Goal: Task Accomplishment & Management: Use online tool/utility

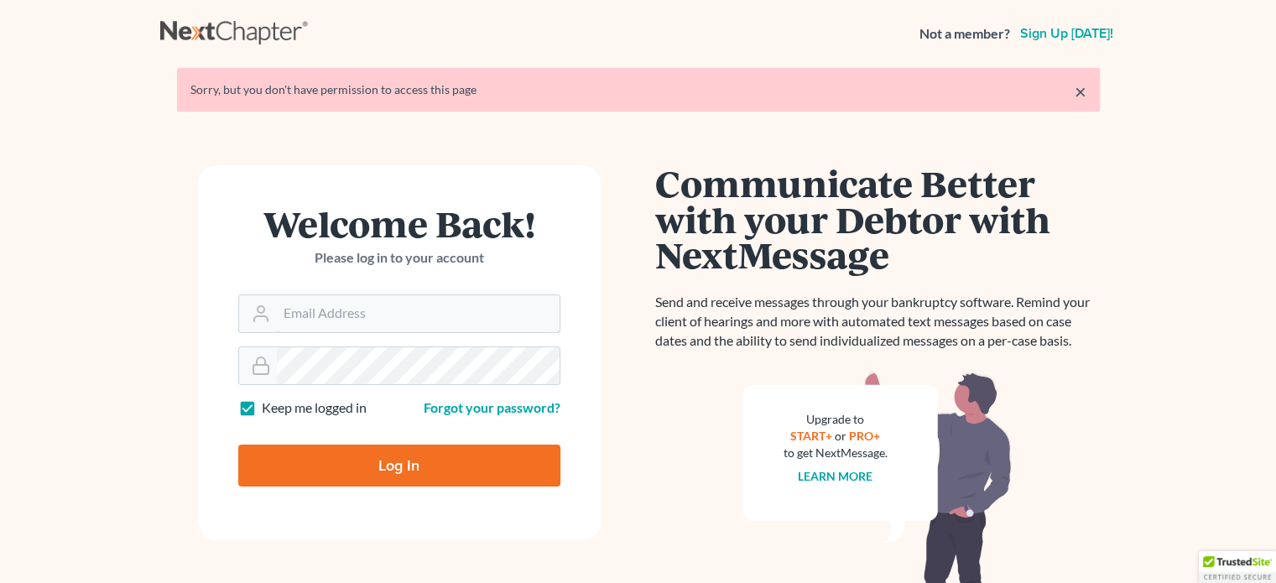
type input "[EMAIL_ADDRESS][DOMAIN_NAME]"
click at [388, 456] on input "Log In" at bounding box center [399, 466] width 322 height 42
type input "Thinking..."
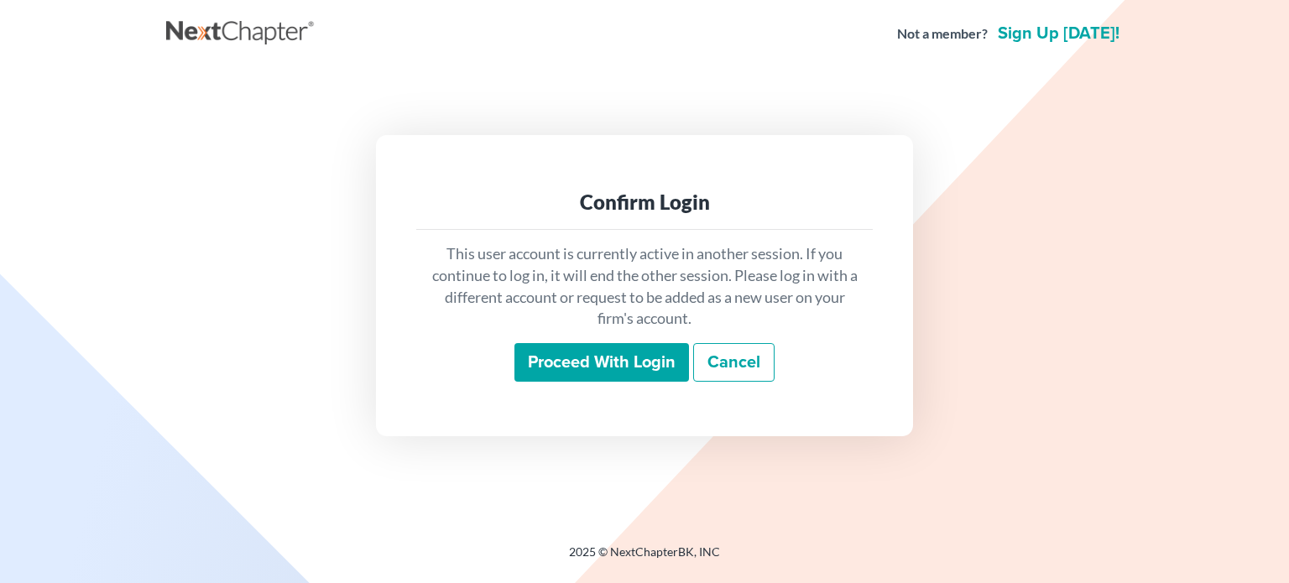
click at [583, 344] on input "Proceed with login" at bounding box center [601, 362] width 175 height 39
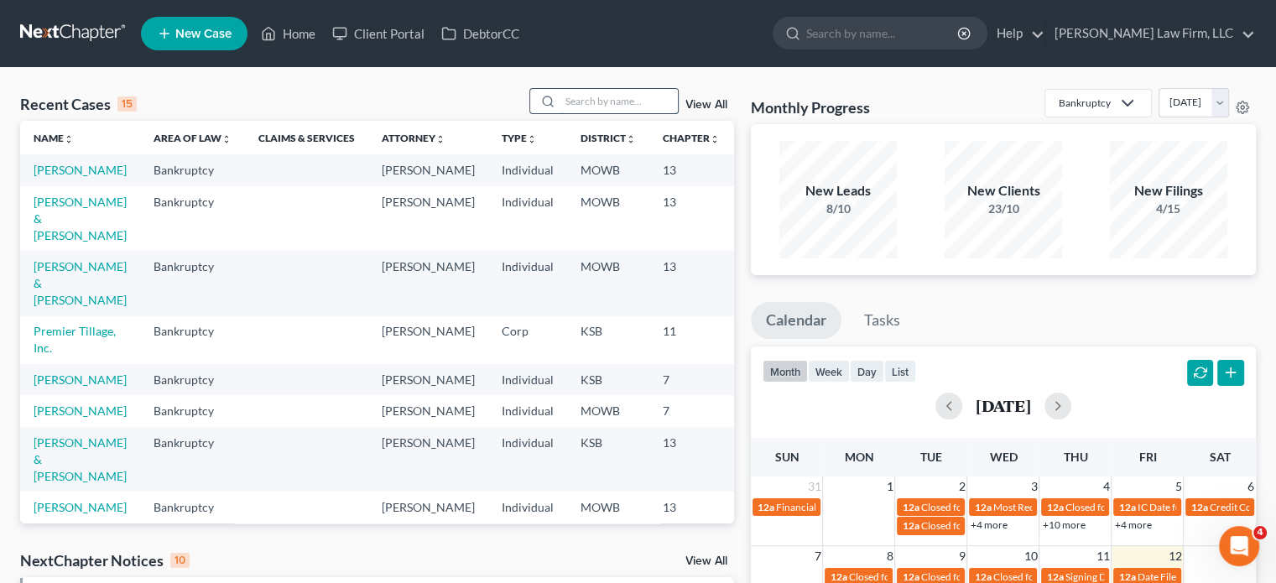
click at [580, 98] on input "search" at bounding box center [619, 101] width 117 height 24
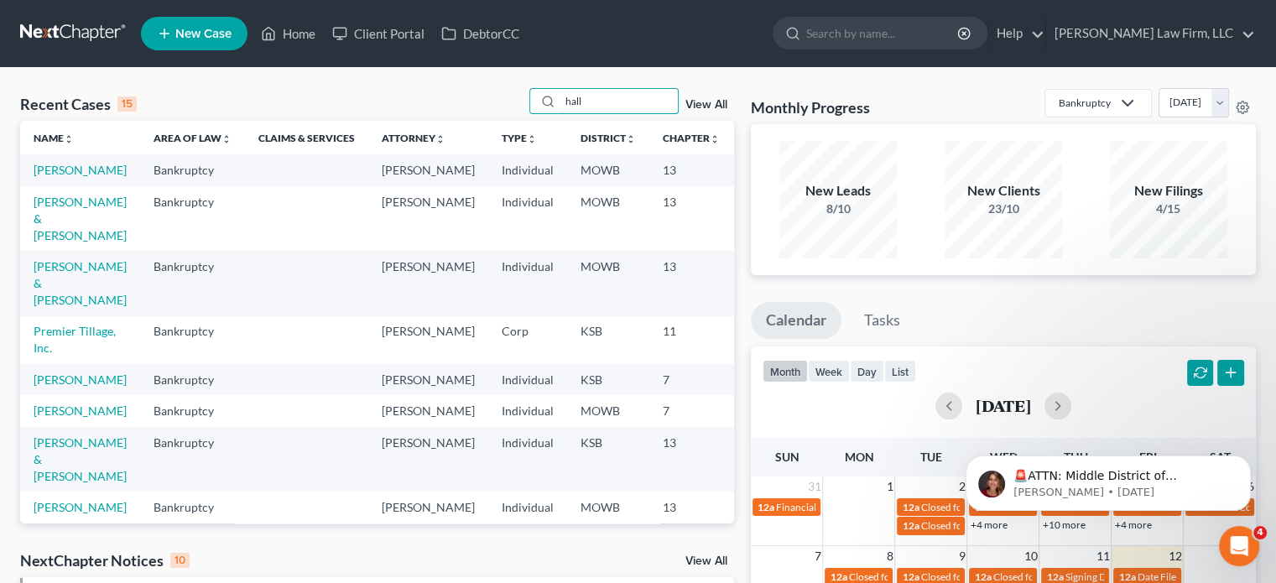
type input "hall"
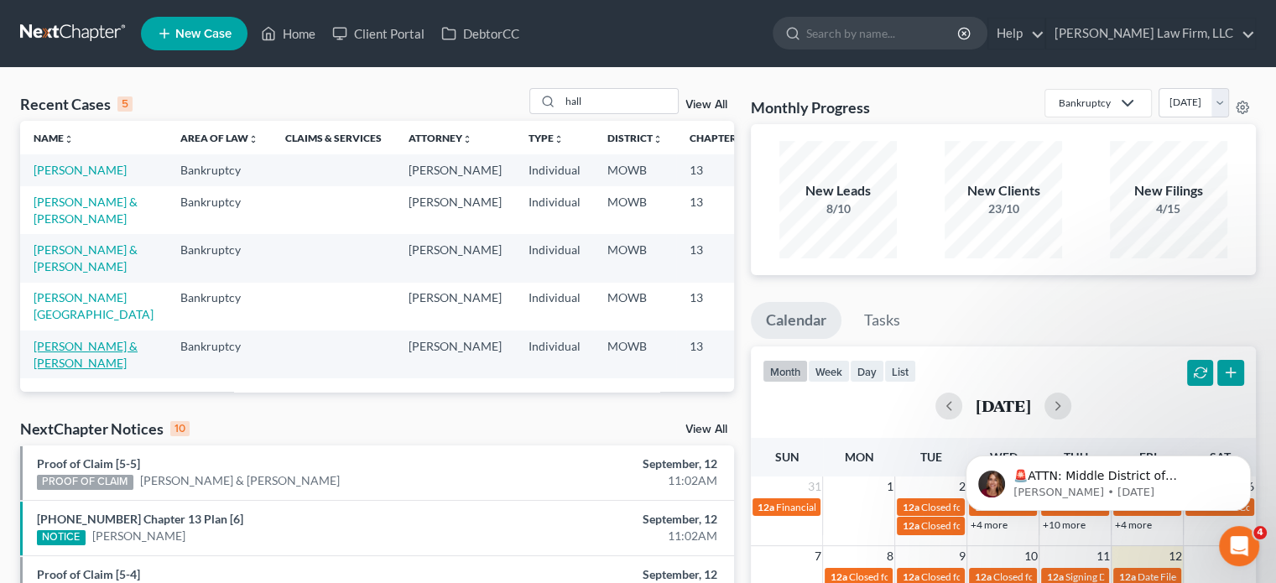
click at [50, 370] on link "Hall, Micheal & Haskins, Brandi" at bounding box center [86, 354] width 104 height 31
select select "2"
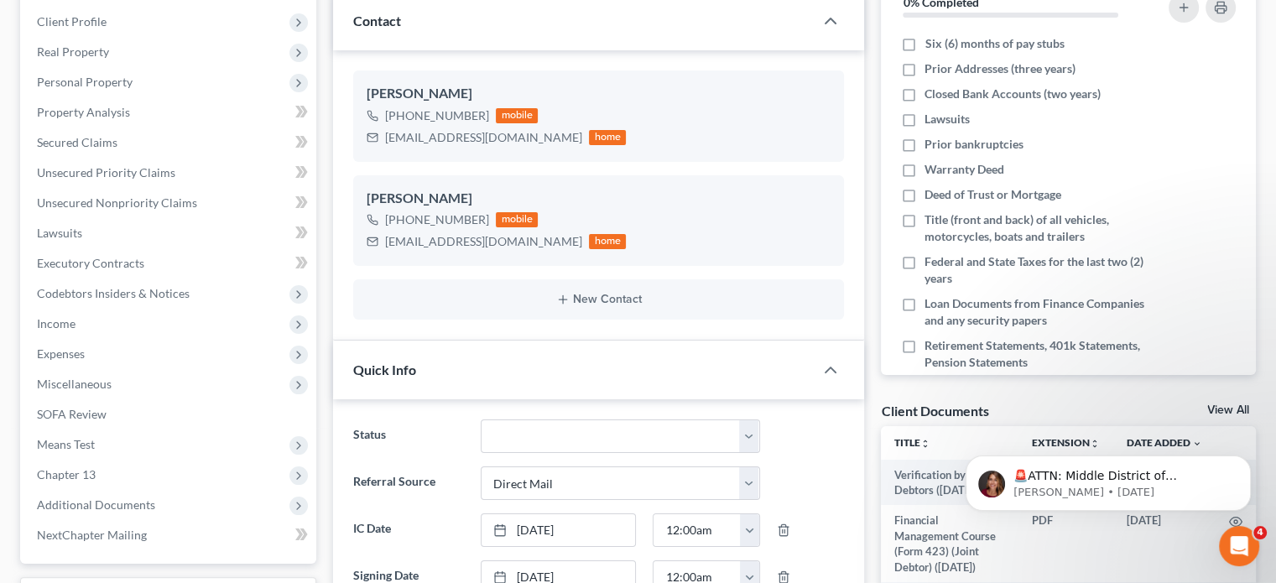
scroll to position [336, 0]
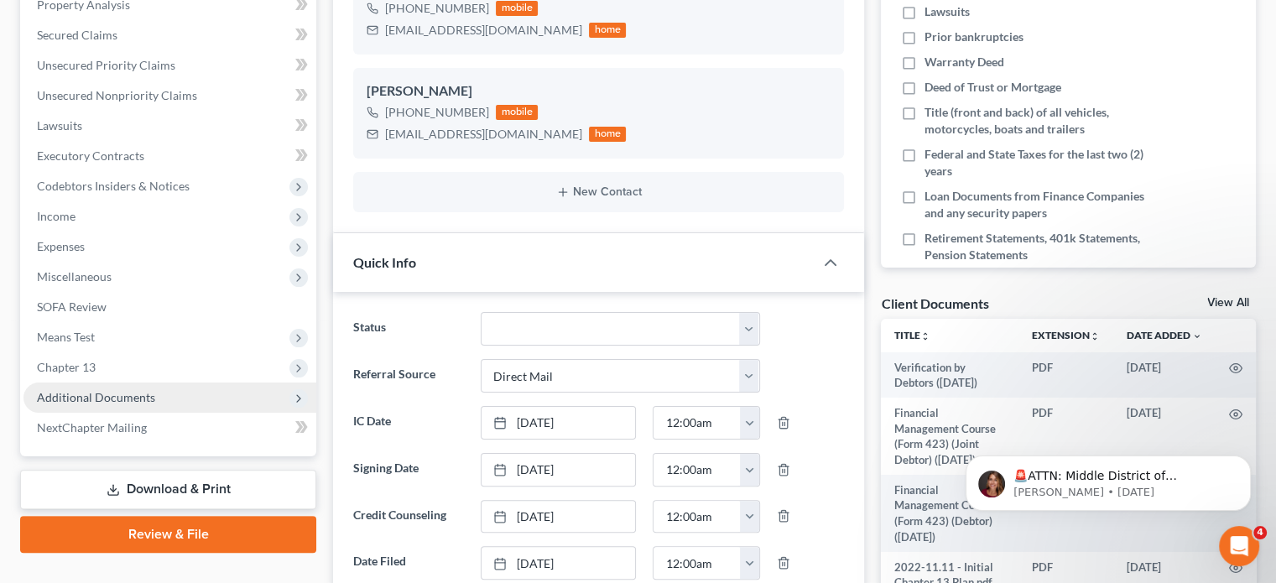
click at [123, 394] on span "Additional Documents" at bounding box center [96, 397] width 118 height 14
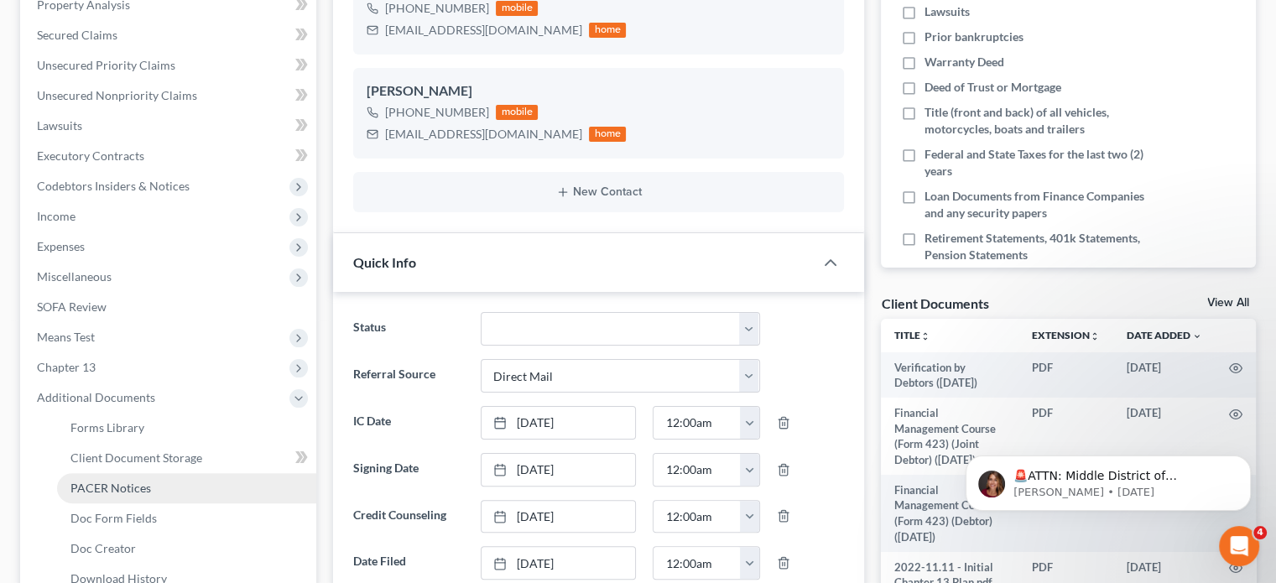
click at [117, 483] on span "PACER Notices" at bounding box center [110, 488] width 81 height 14
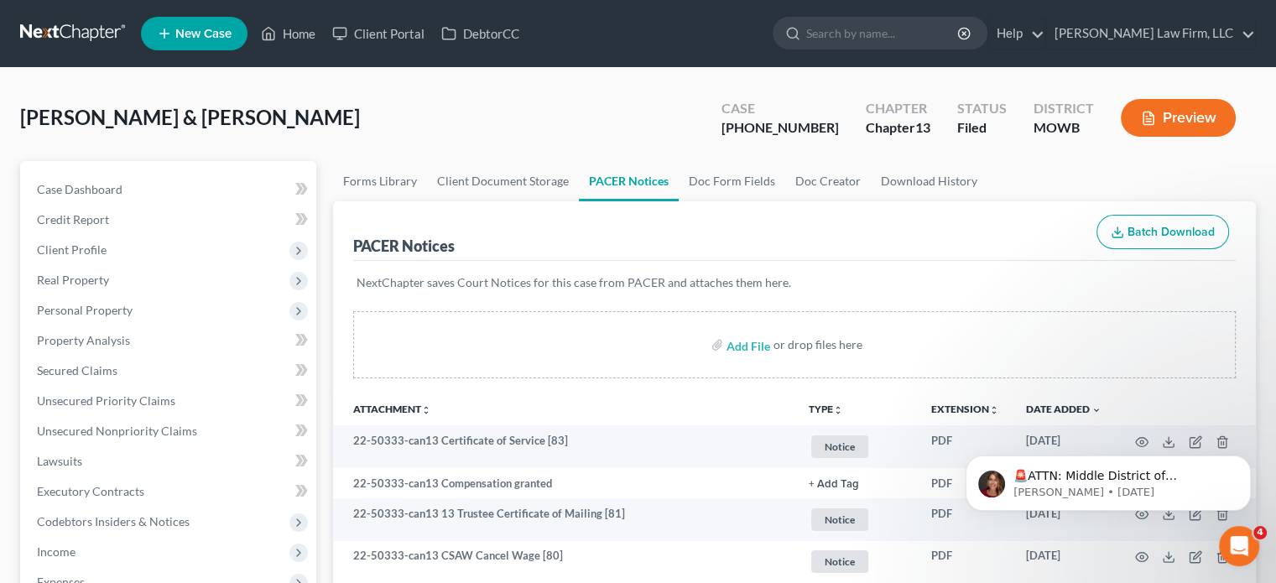
select select "2"
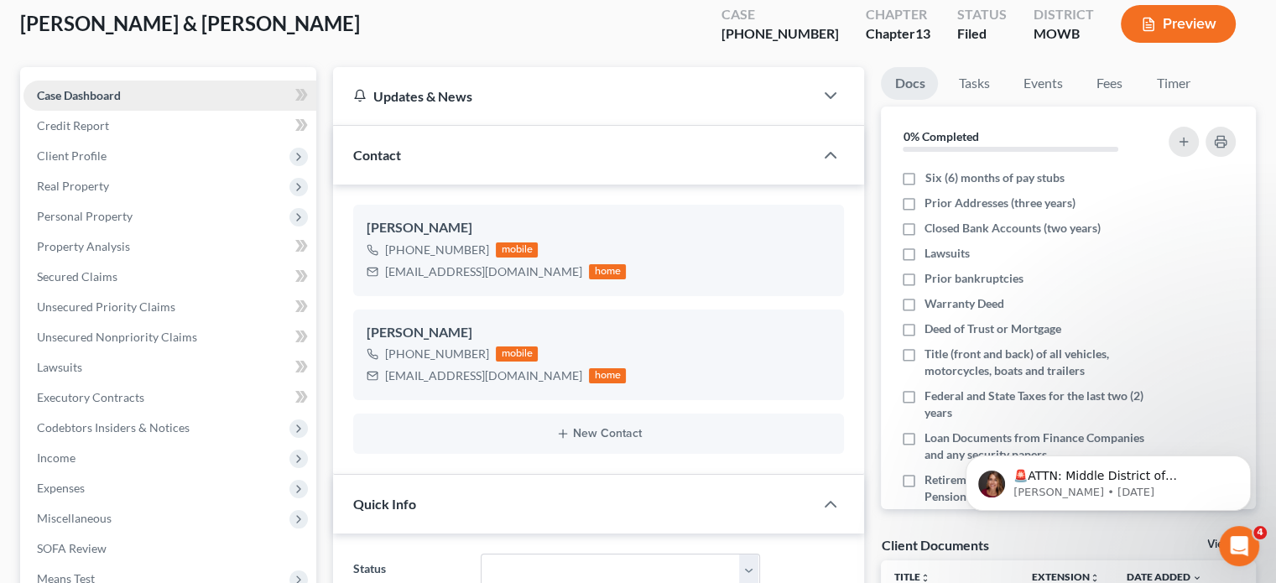
scroll to position [84, 0]
